Goal: Task Accomplishment & Management: Manage account settings

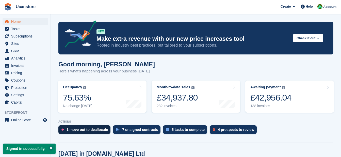
click at [78, 130] on div "1 move out to deallocate" at bounding box center [87, 130] width 41 height 4
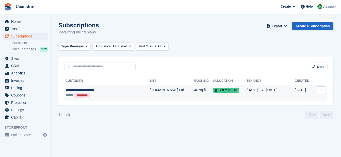
click at [194, 93] on td "40 sq ft" at bounding box center [203, 93] width 19 height 16
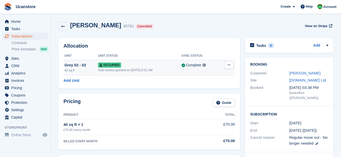
click at [228, 64] on icon at bounding box center [229, 64] width 3 height 3
click at [199, 91] on p "Deallocate" at bounding box center [209, 92] width 44 height 7
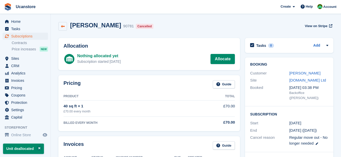
click at [65, 27] on link at bounding box center [62, 26] width 9 height 9
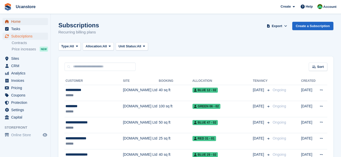
click at [10, 23] on link "Home" at bounding box center [25, 21] width 45 height 7
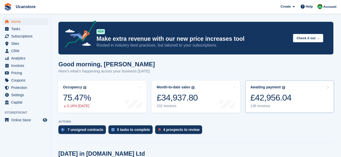
click at [284, 90] on div "Awaiting payment The total outstanding balance on all open invoices. £42,956.04…" at bounding box center [270, 96] width 41 height 23
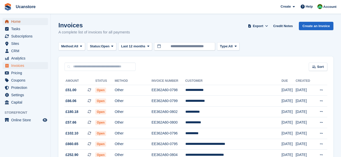
click at [18, 22] on span "Home" at bounding box center [26, 21] width 30 height 7
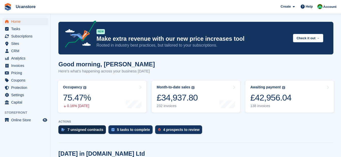
click at [95, 131] on div "7 unsigned contracts" at bounding box center [86, 130] width 36 height 4
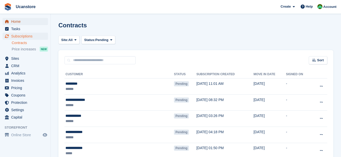
click at [19, 21] on span "Home" at bounding box center [26, 21] width 30 height 7
